Goal: Check status: Check status

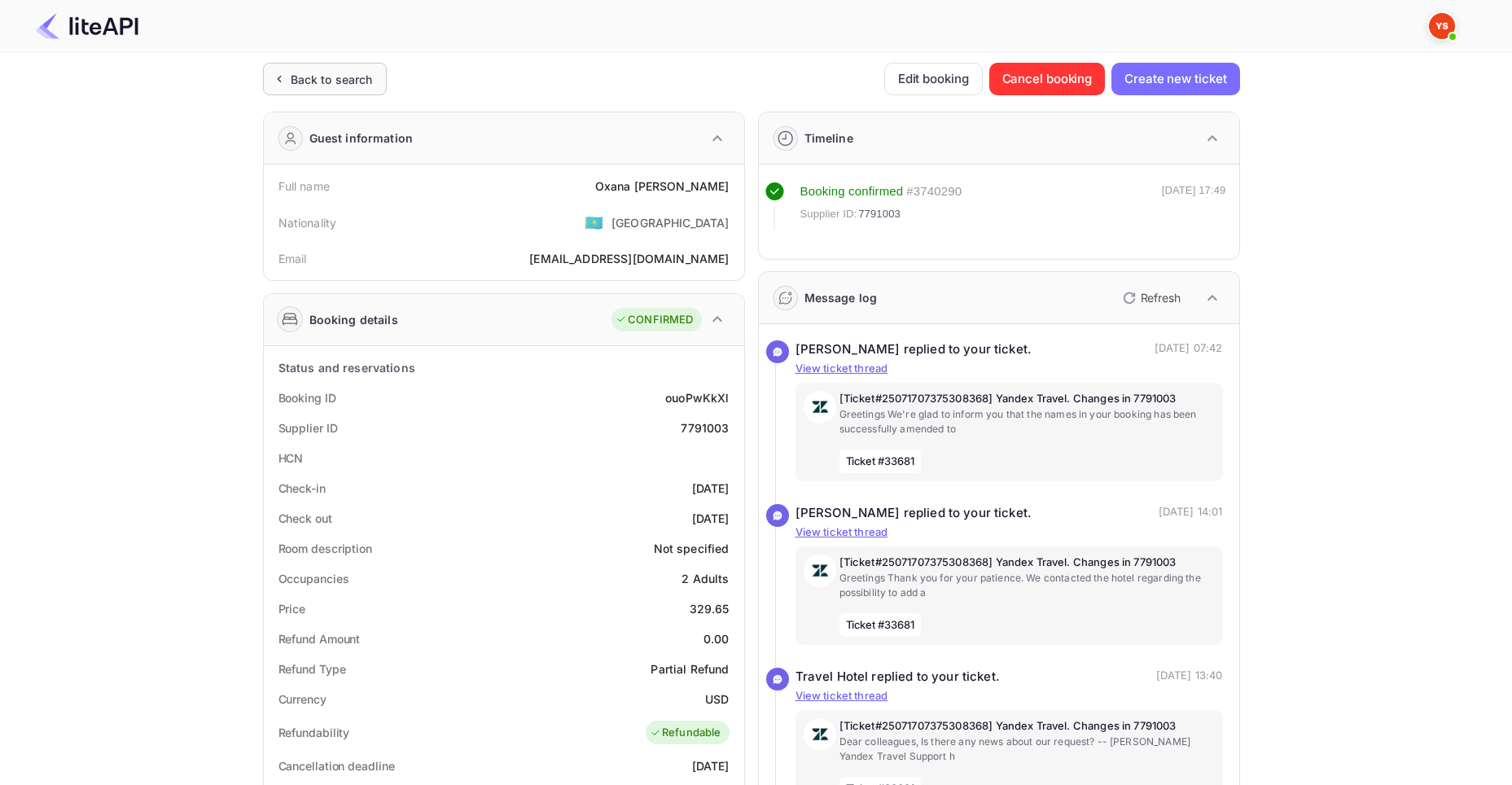
click at [310, 77] on div "Back to search" at bounding box center [331, 79] width 83 height 17
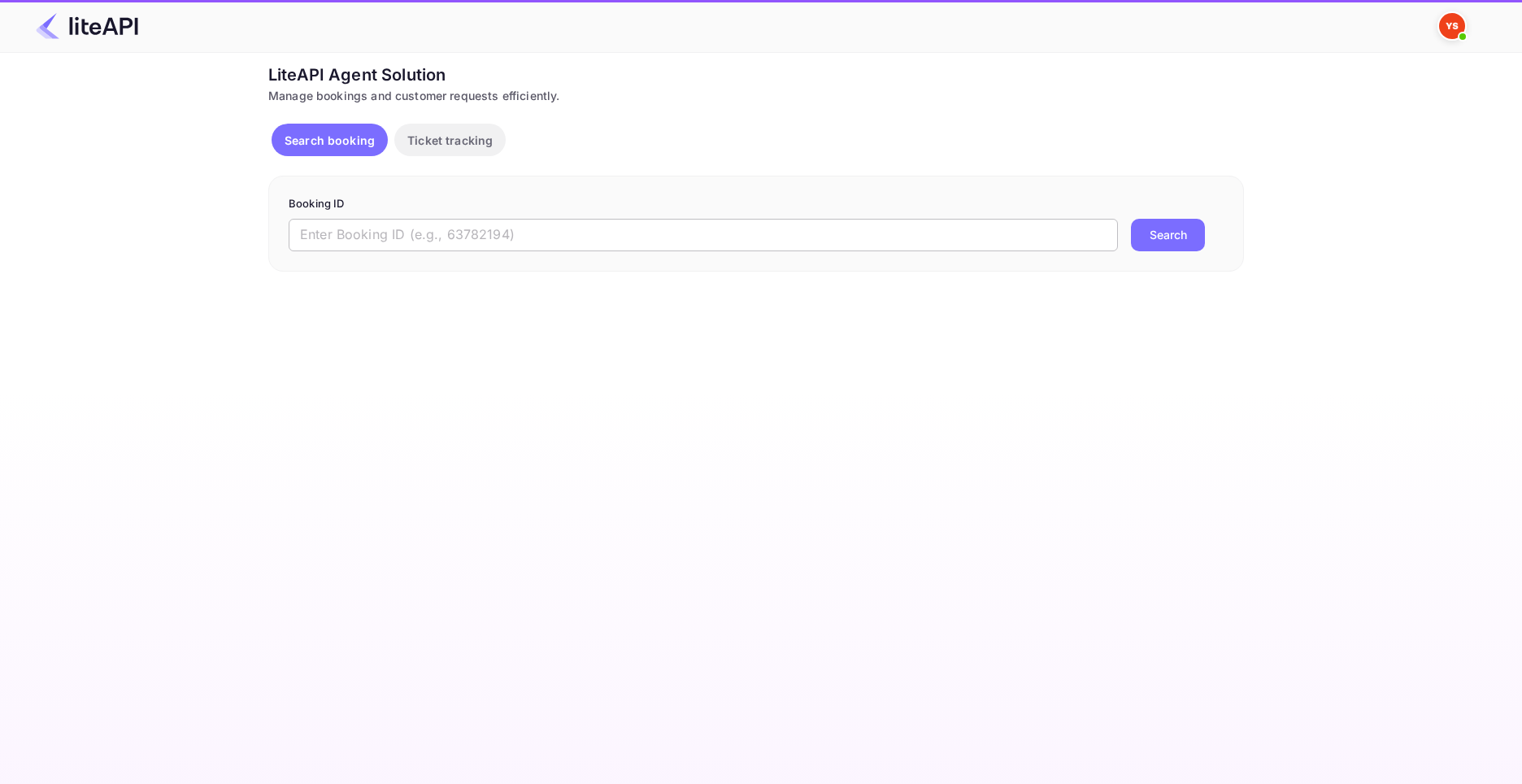
click at [553, 229] on input "text" at bounding box center [702, 234] width 829 height 32
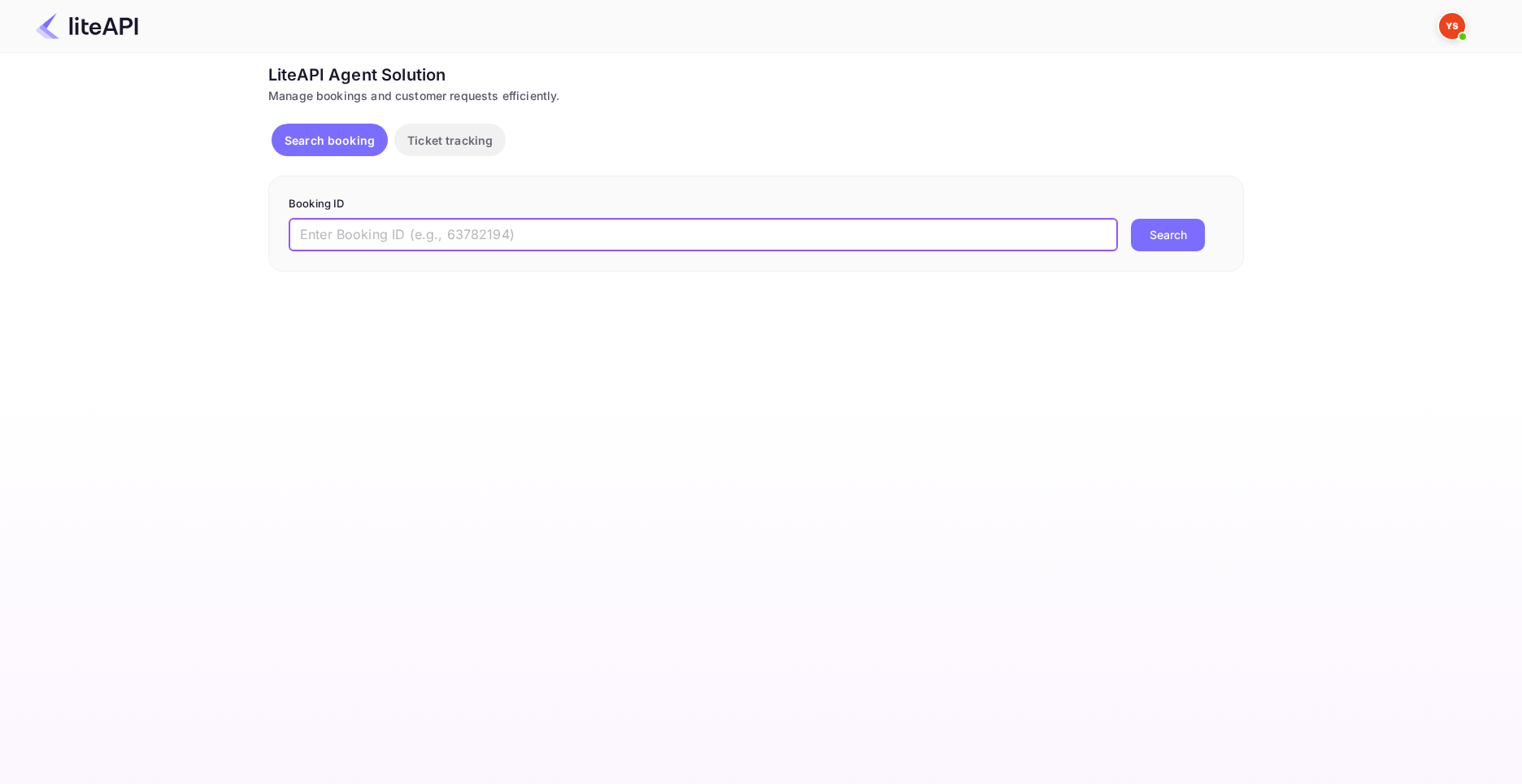
paste input "9092258"
type input "9092258"
click at [1130, 219] on button "Search" at bounding box center [1167, 234] width 74 height 32
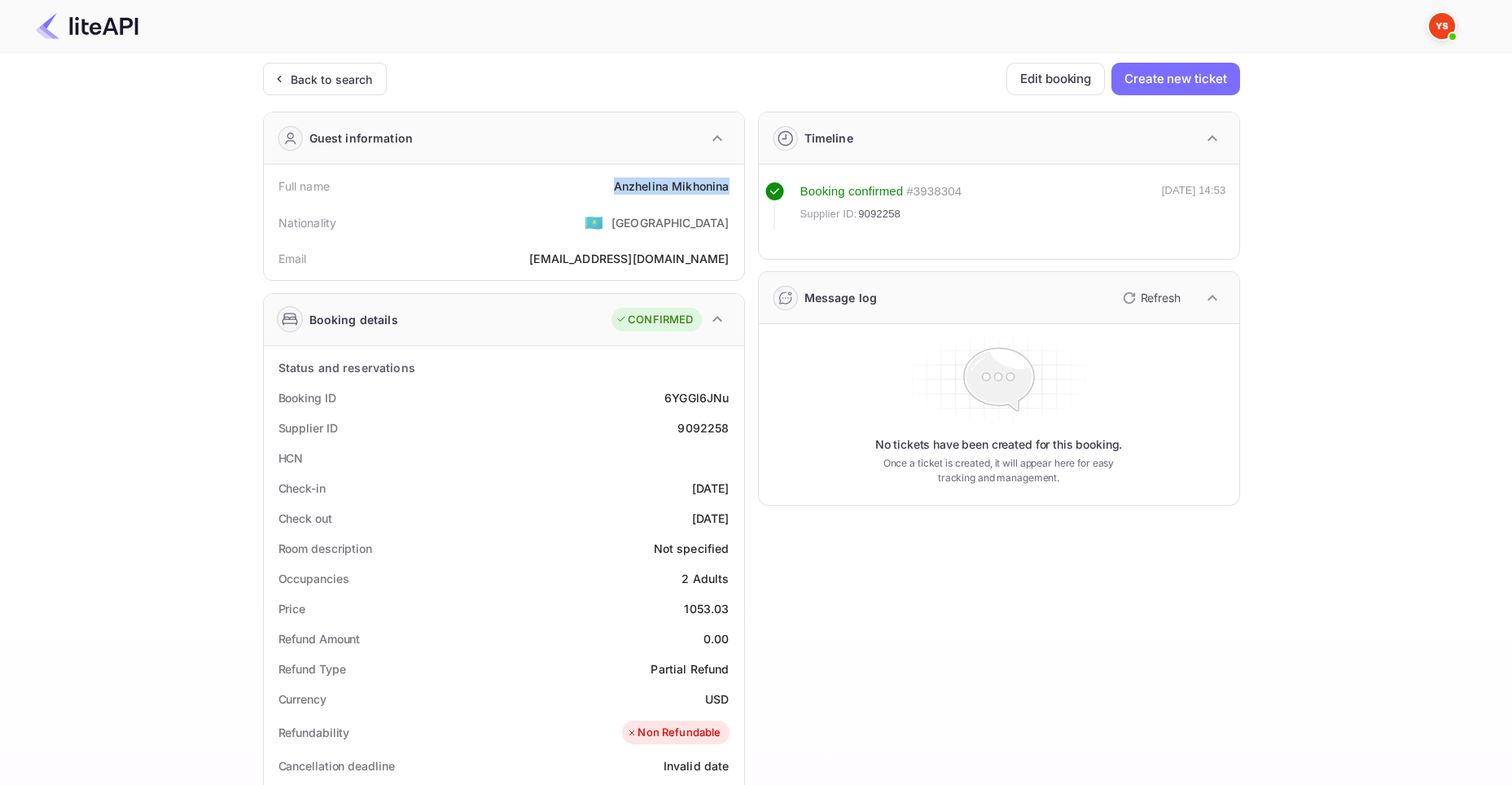
drag, startPoint x: 616, startPoint y: 189, endPoint x: 728, endPoint y: 188, distance: 112.0
click at [728, 188] on div "[PERSON_NAME]" at bounding box center [671, 186] width 116 height 17
copy div "[PERSON_NAME]"
drag, startPoint x: 683, startPoint y: 609, endPoint x: 731, endPoint y: 609, distance: 48.0
click at [731, 609] on div "Price 1053.03" at bounding box center [503, 609] width 467 height 30
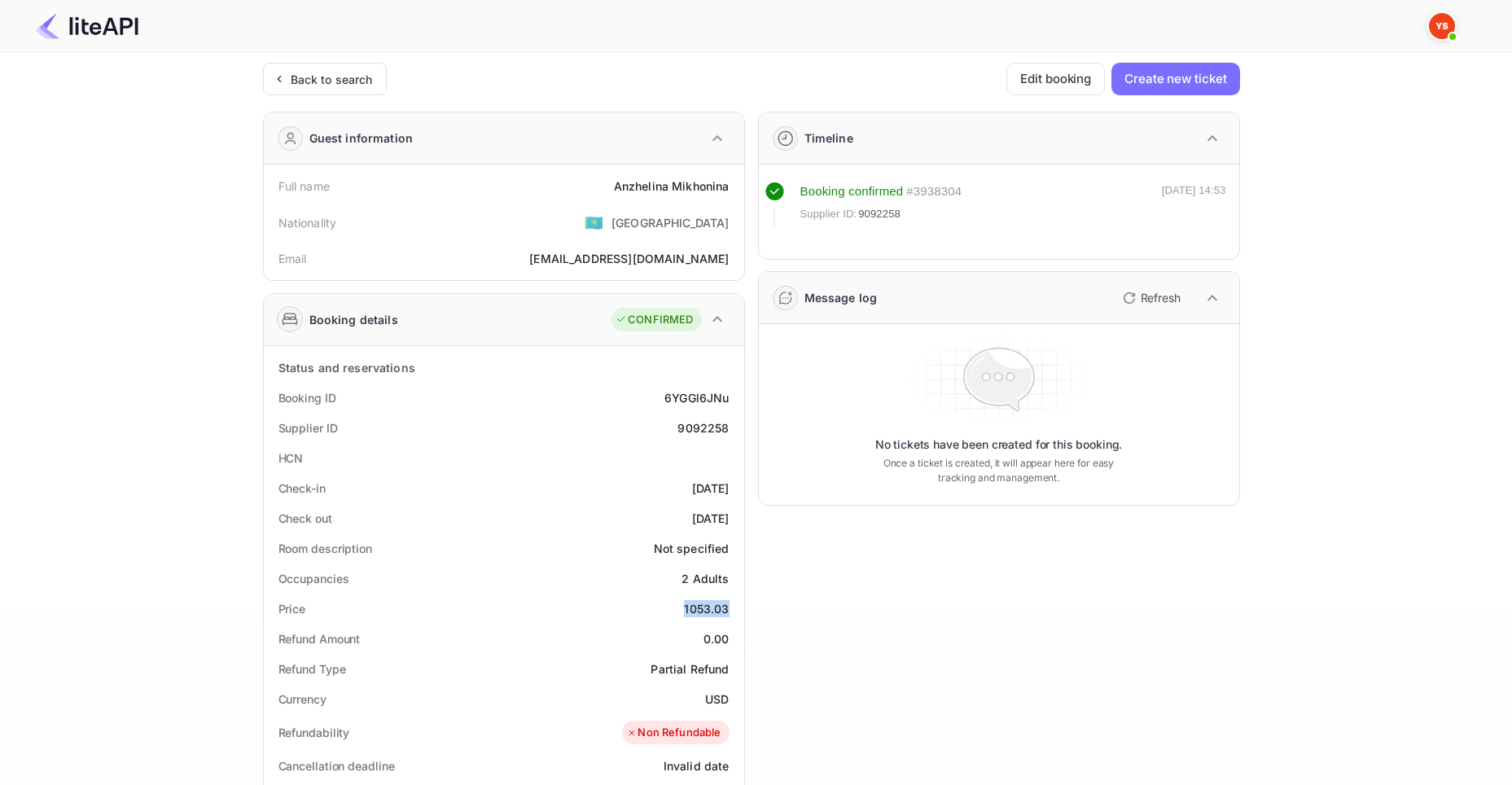
copy div "1053.03"
drag, startPoint x: 704, startPoint y: 693, endPoint x: 729, endPoint y: 699, distance: 25.7
click at [729, 699] on div "Currency USD" at bounding box center [503, 698] width 467 height 30
copy div "USD"
